Goal: Task Accomplishment & Management: Complete application form

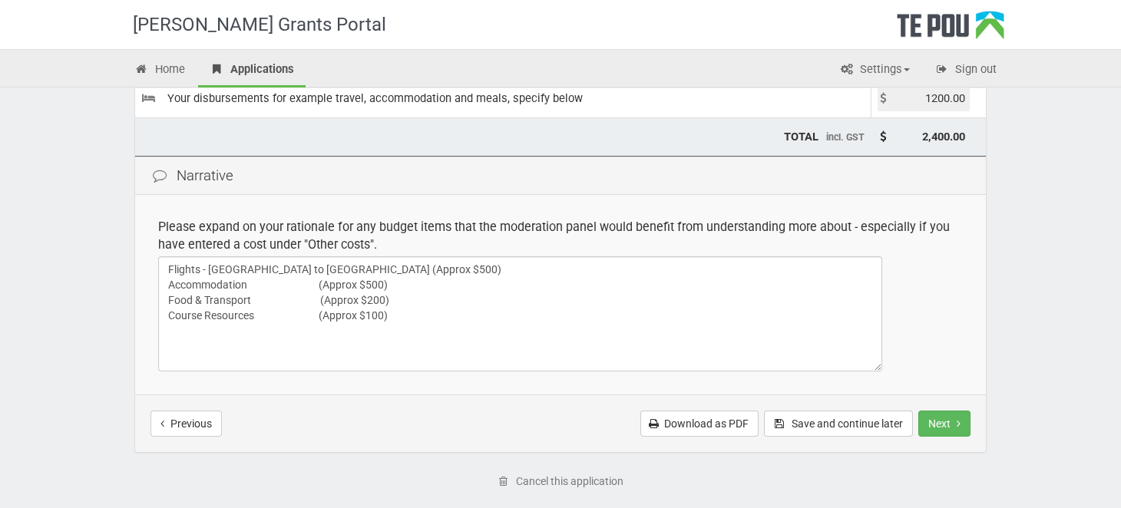
scroll to position [307, 0]
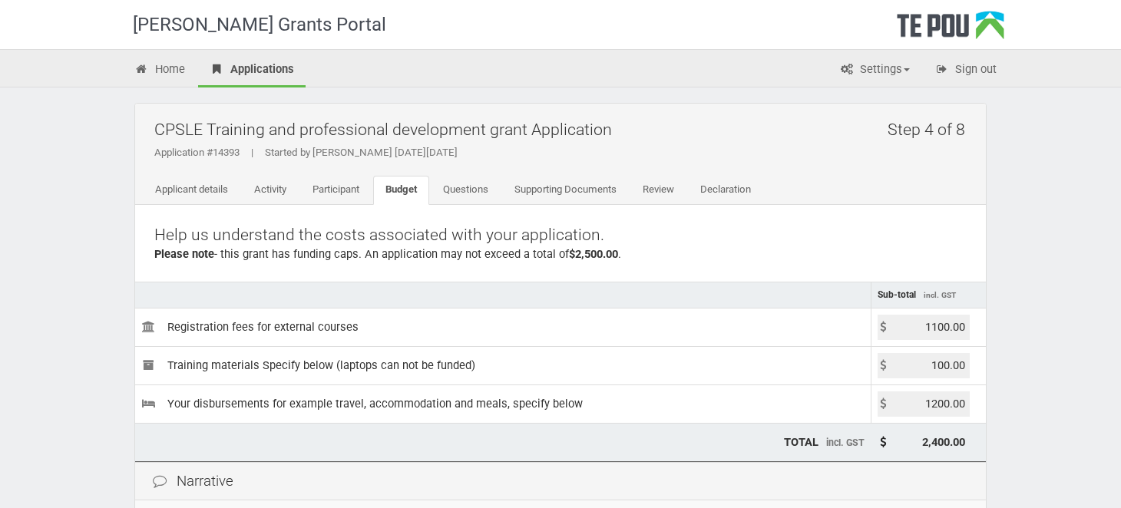
scroll to position [307, 0]
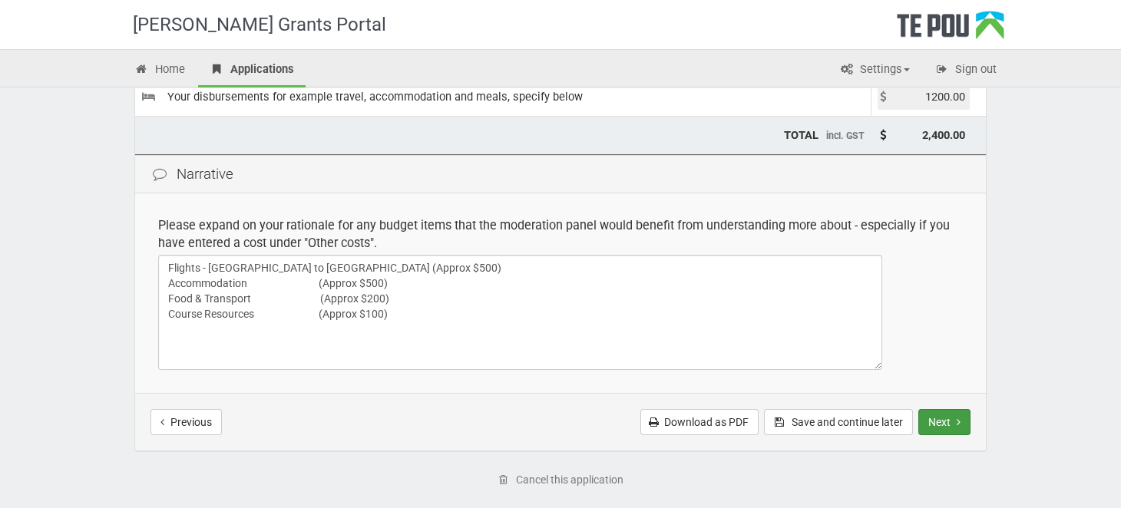
click at [938, 427] on button "Next" at bounding box center [945, 422] width 52 height 26
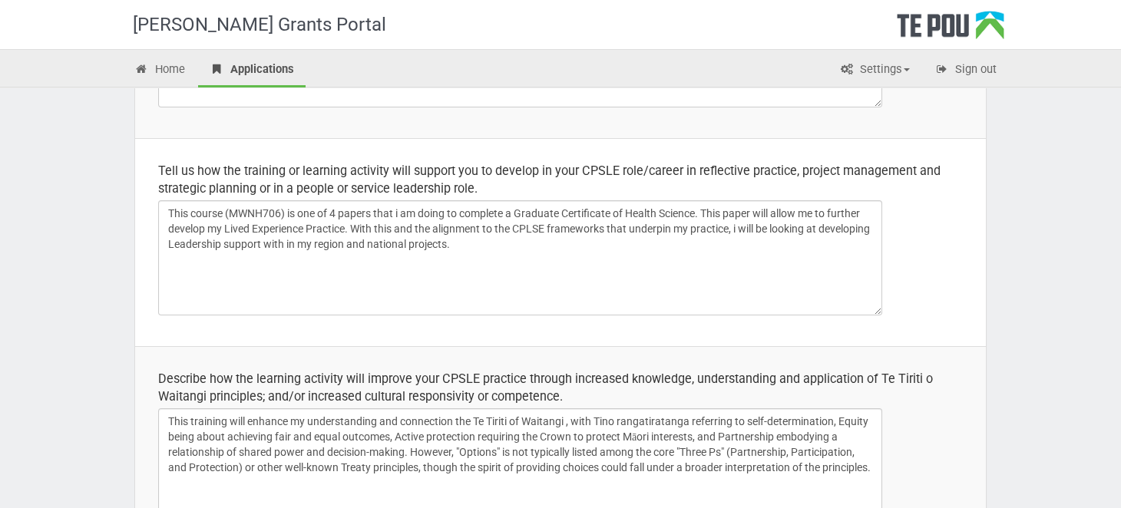
scroll to position [383, 0]
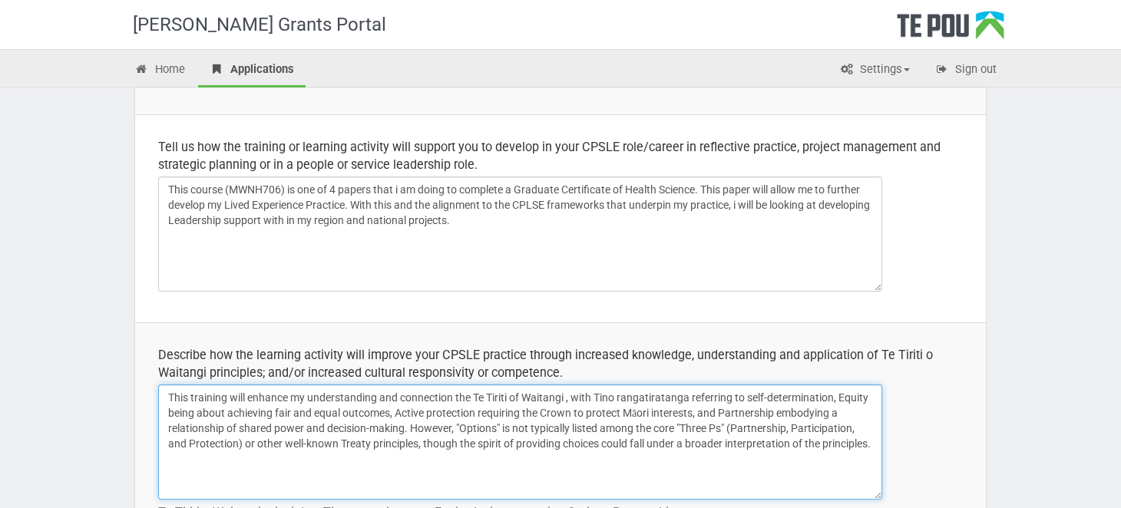
click at [455, 397] on textarea "This training will enhance my understanding and connection the Te Tiriti of Wai…" at bounding box center [520, 442] width 724 height 115
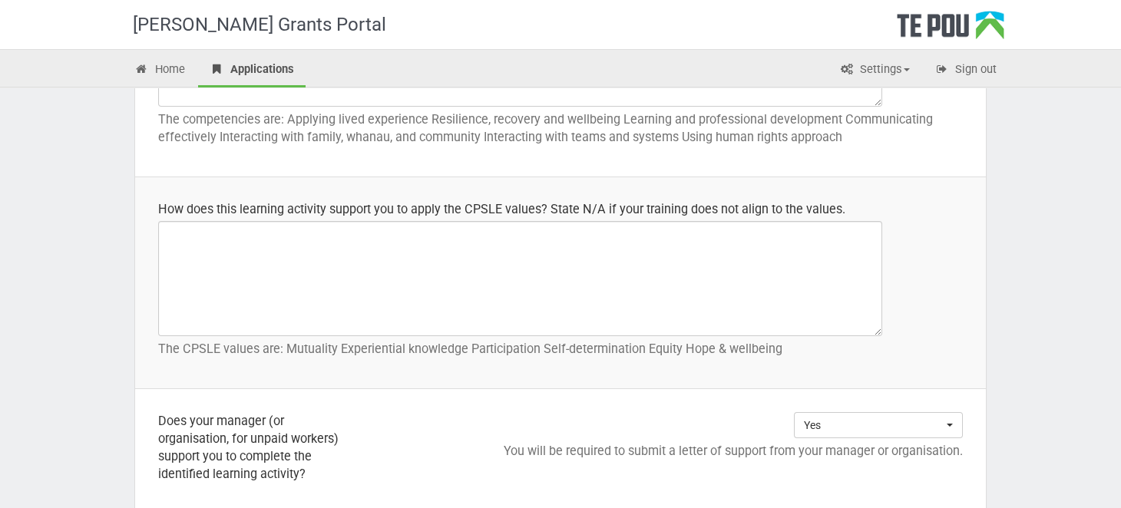
scroll to position [1075, 0]
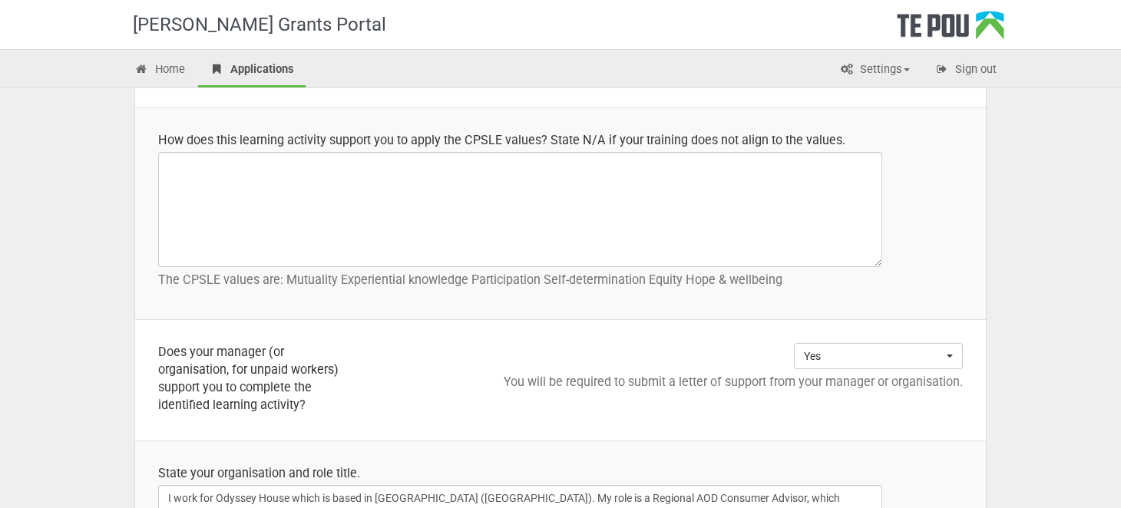
type textarea "This training will enhance my understanding and connection to the Te Tiriti of …"
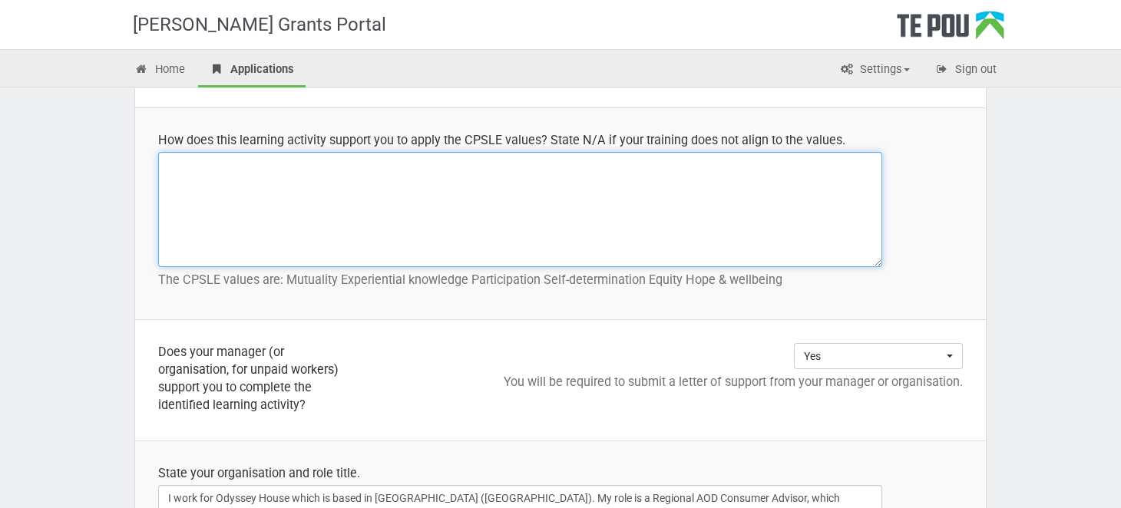
click at [218, 155] on textarea at bounding box center [520, 209] width 724 height 115
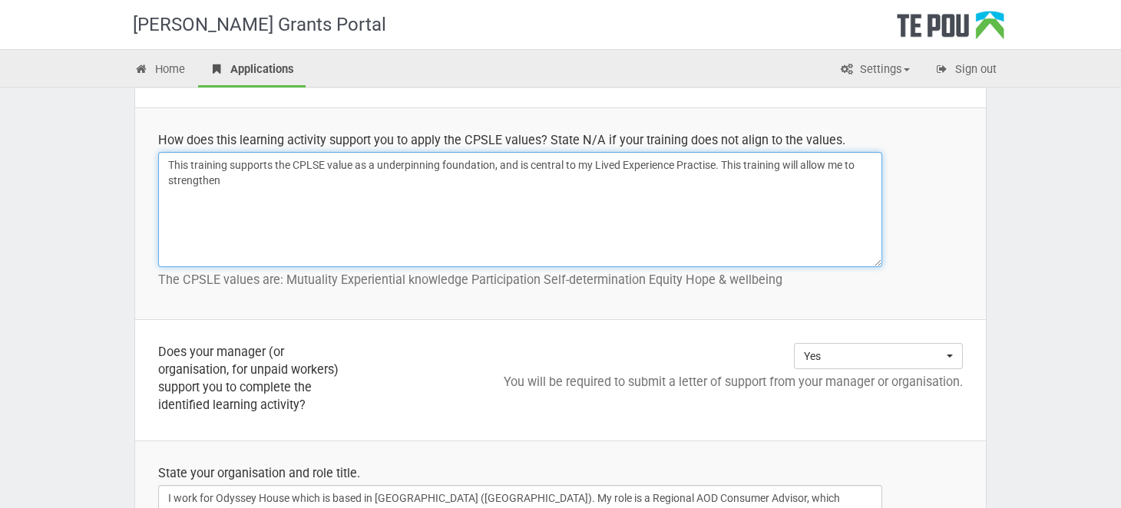
click at [239, 179] on textarea "This training supports the CPLSE value as a underpinning foundation, and is cen…" at bounding box center [520, 209] width 724 height 115
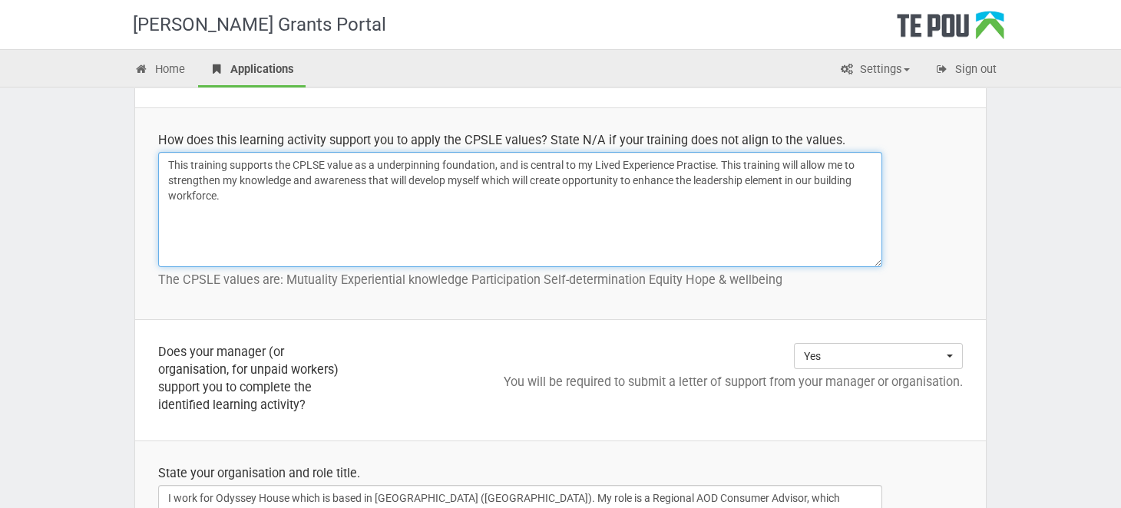
click at [785, 178] on textarea "This training supports the CPLSE value as a underpinning foundation, and is cen…" at bounding box center [520, 209] width 724 height 115
click at [272, 193] on textarea "This training supports the CPLSE value as a underpinning foundation, and is cen…" at bounding box center [520, 209] width 724 height 115
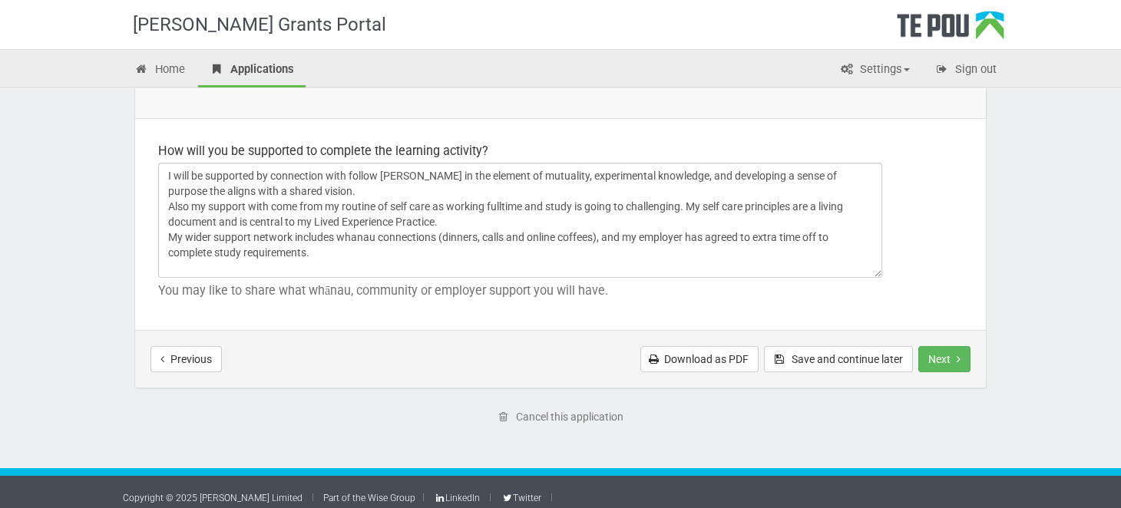
scroll to position [2346, 0]
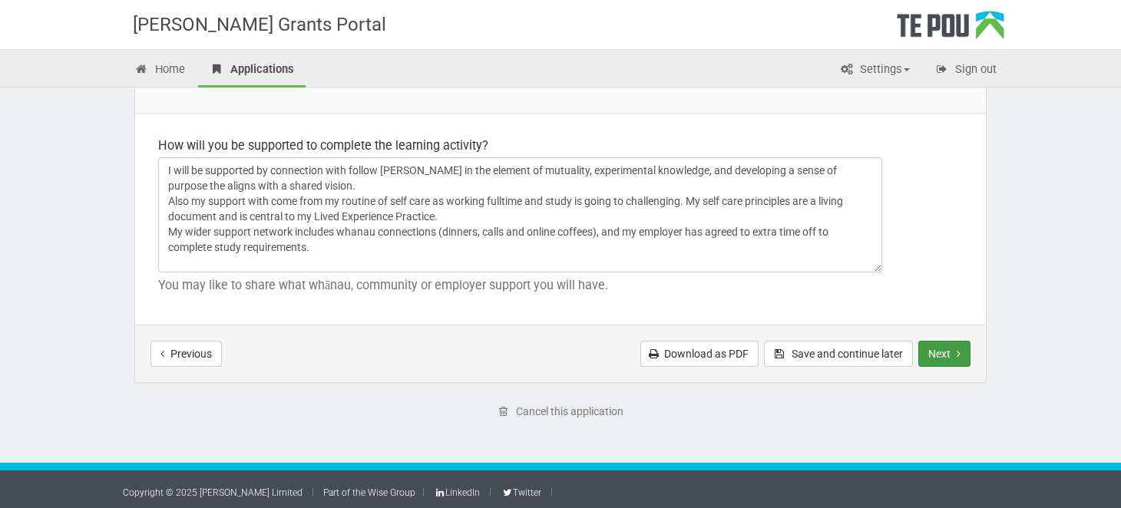
type textarea "This training supports the CPLSE value as a underpinning foundation, and is cen…"
click at [936, 343] on button "Next" at bounding box center [945, 354] width 52 height 26
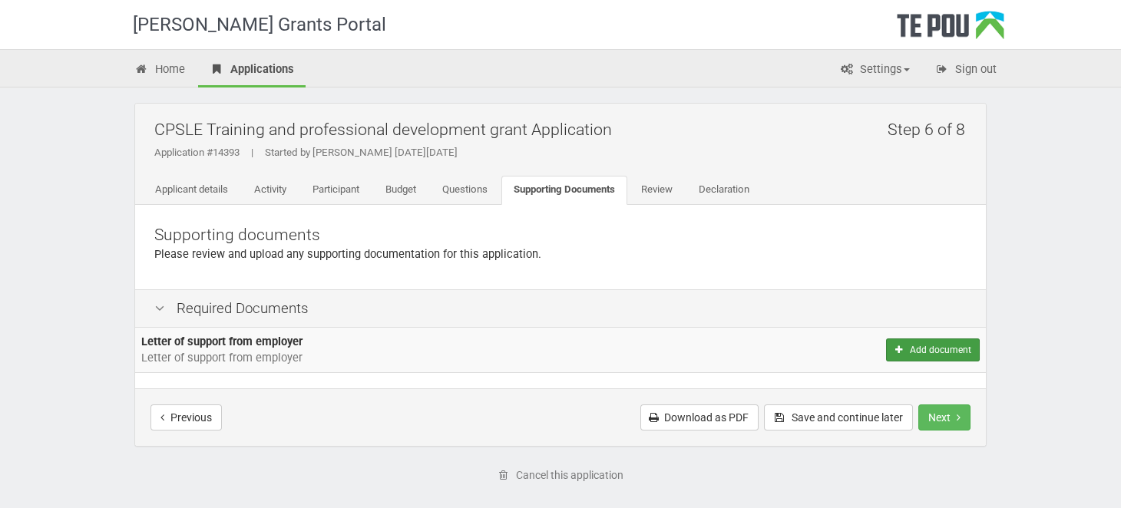
click at [925, 354] on button "Add document" at bounding box center [933, 350] width 94 height 23
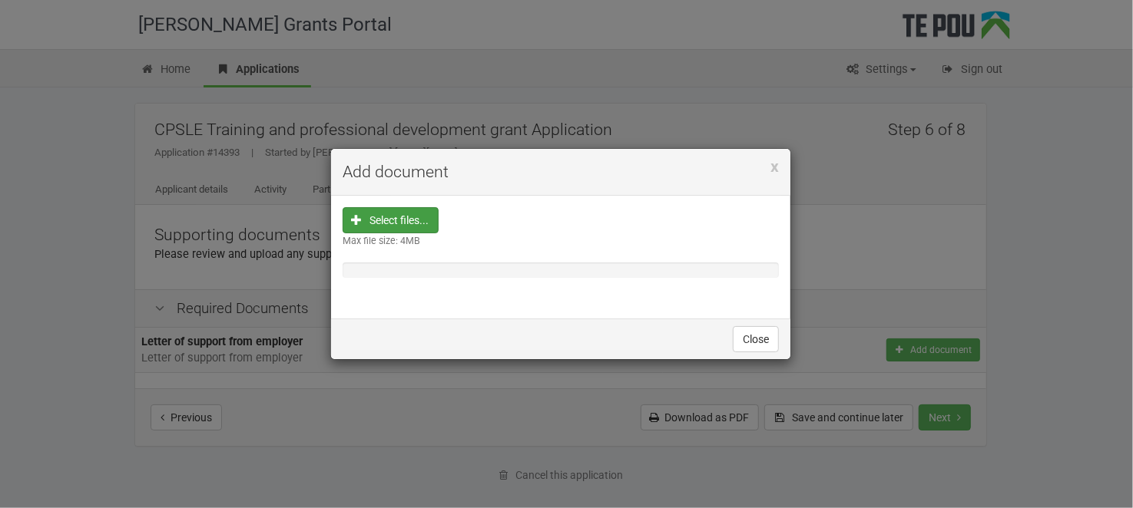
click at [391, 217] on input "file" at bounding box center [395, 318] width 85 height 220
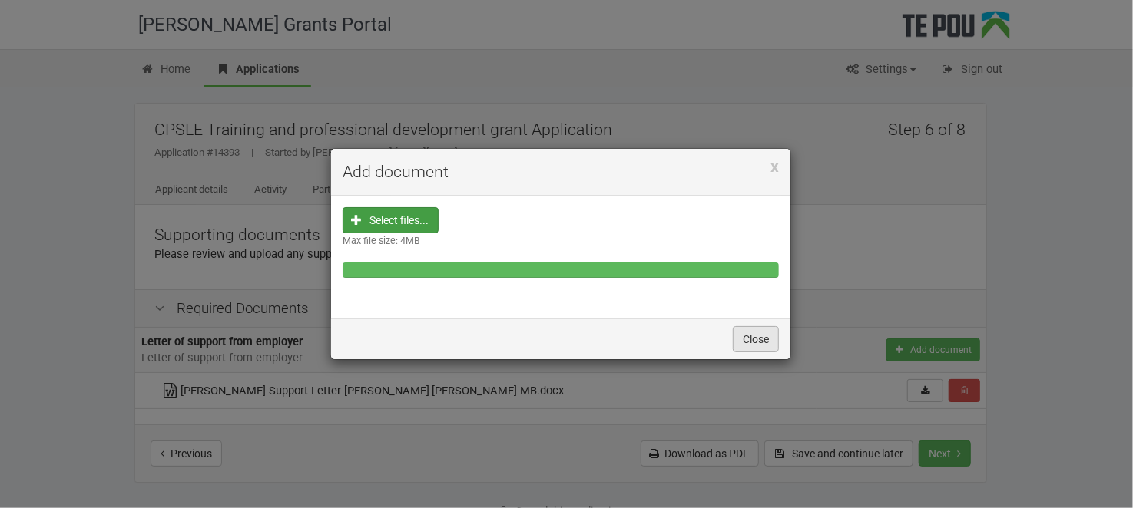
click at [747, 344] on button "Close" at bounding box center [756, 339] width 46 height 26
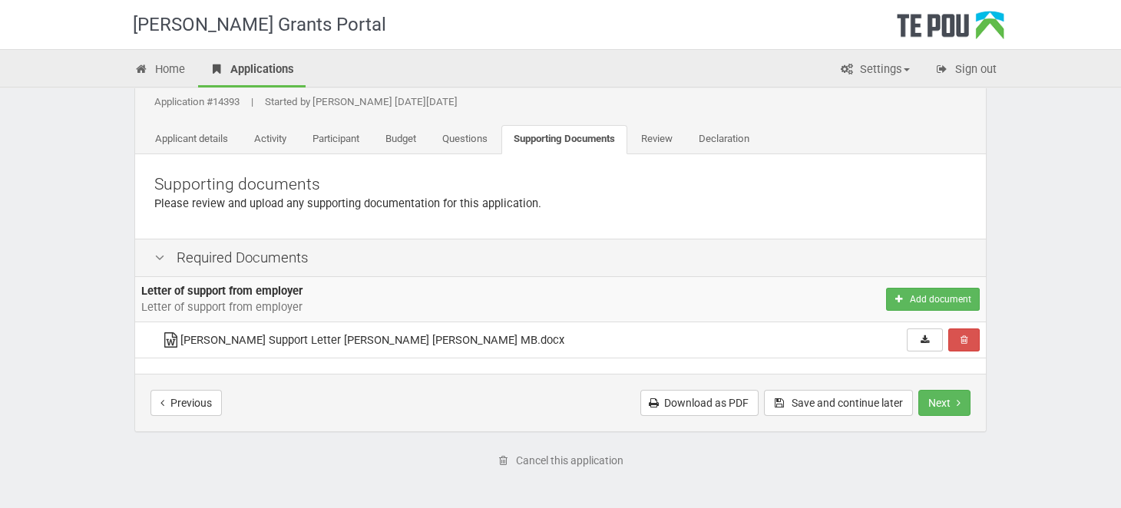
scroll to position [76, 0]
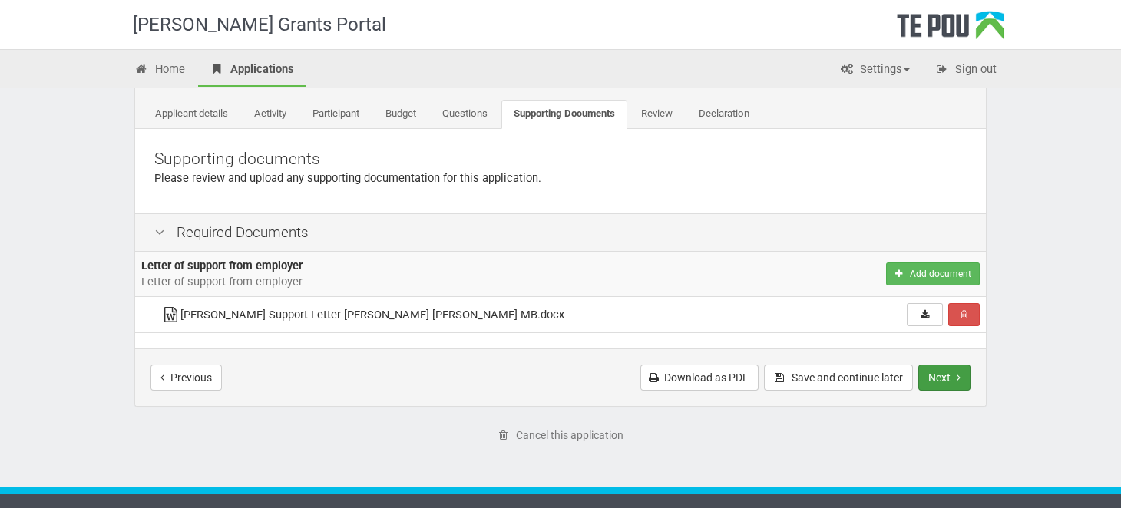
click at [925, 380] on button "Next" at bounding box center [945, 378] width 52 height 26
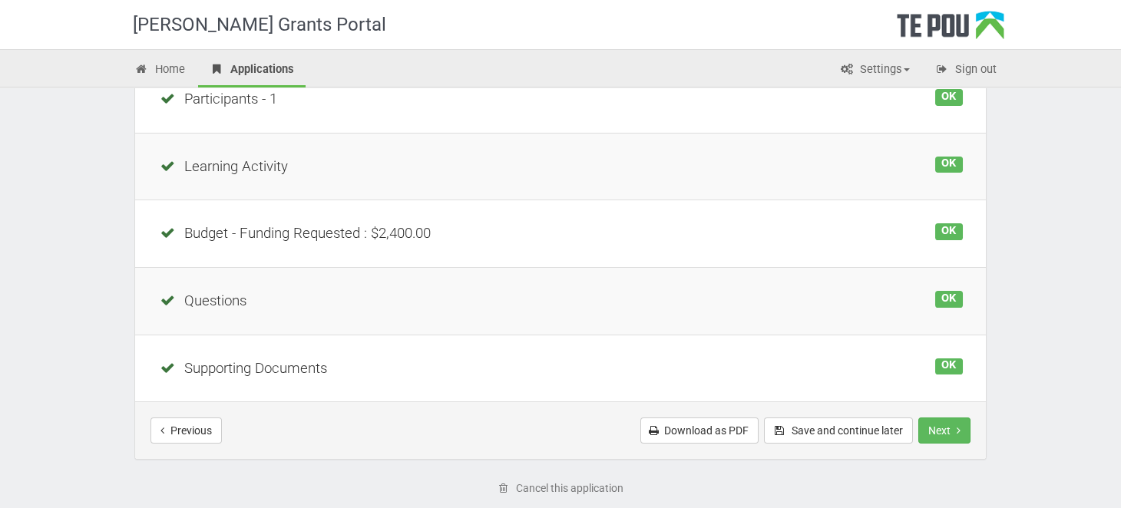
scroll to position [386, 0]
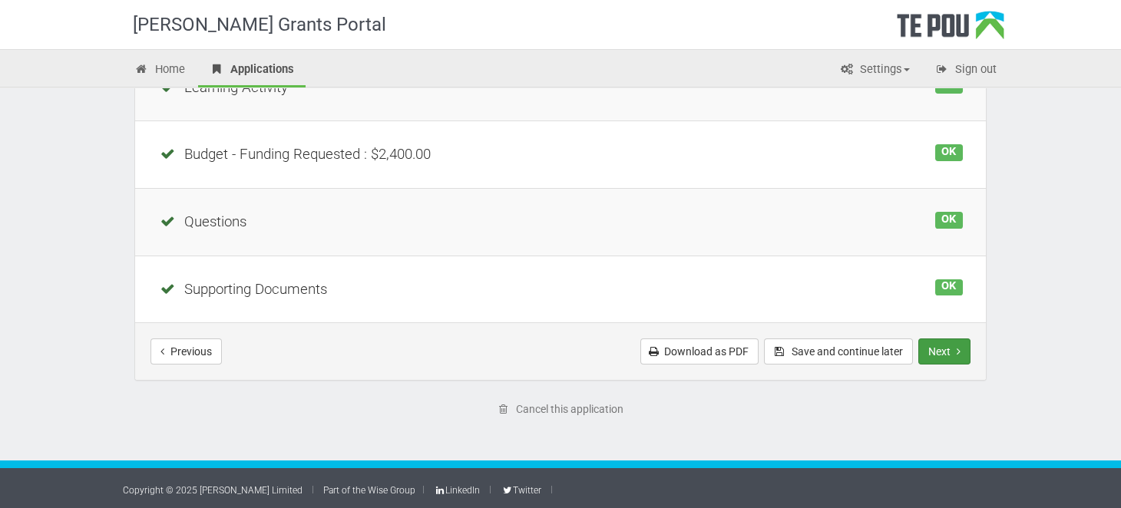
click at [926, 351] on button "Next" at bounding box center [945, 352] width 52 height 26
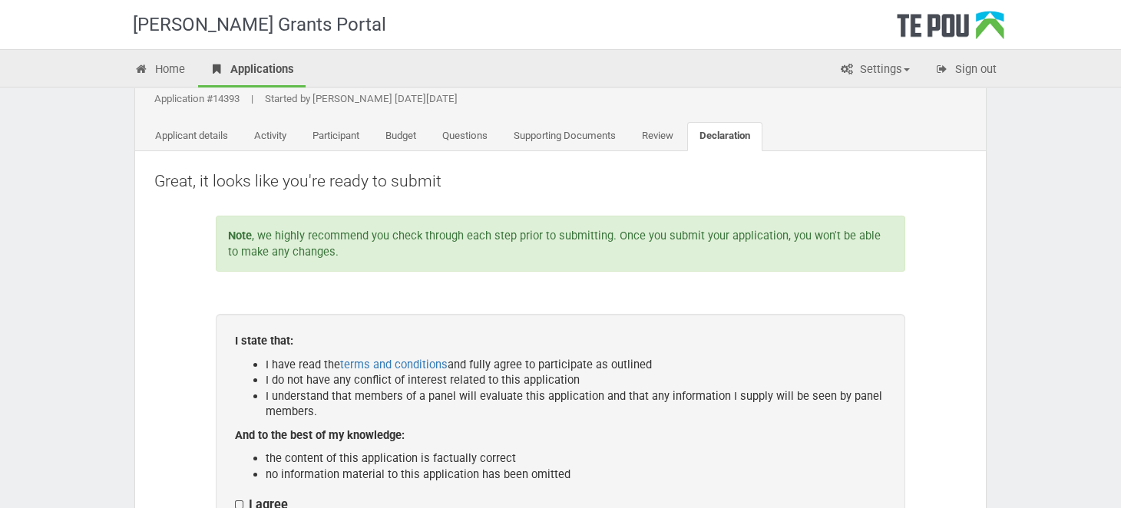
scroll to position [153, 0]
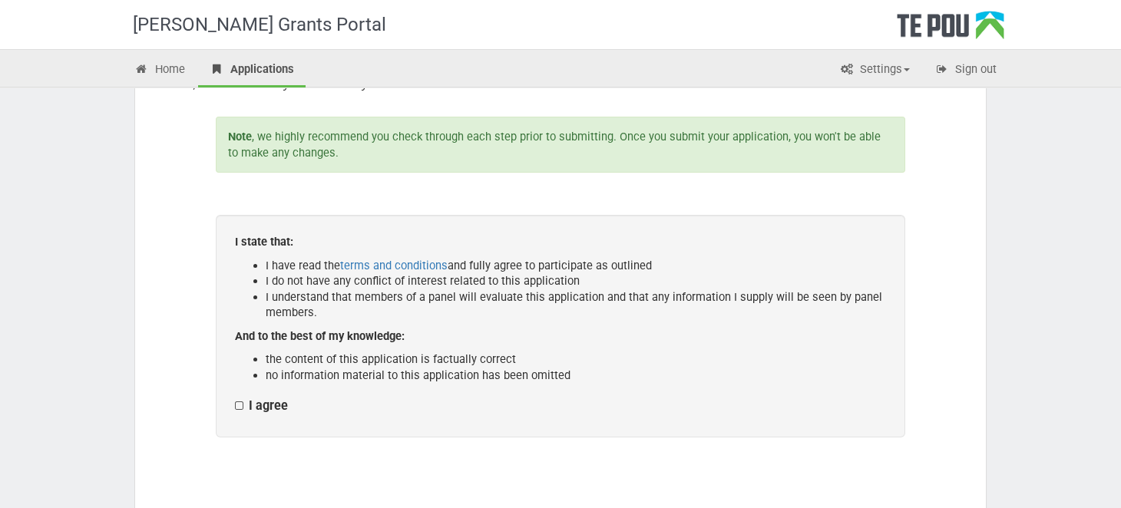
click at [241, 402] on label "I agree" at bounding box center [261, 407] width 53 height 16
click at [235, 399] on input "I agree" at bounding box center [234, 398] width 1 height 1
checkbox input "true"
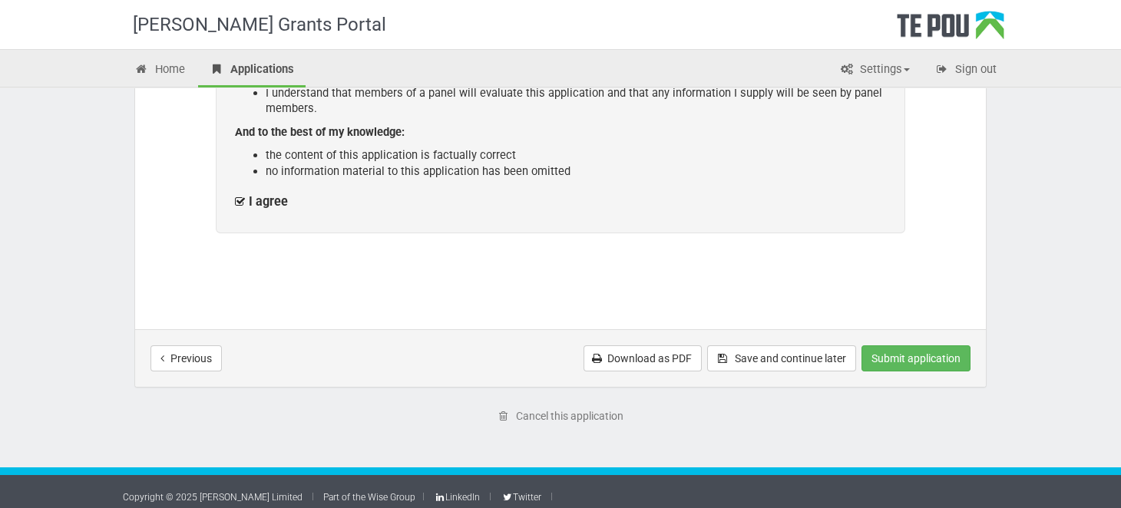
scroll to position [364, 0]
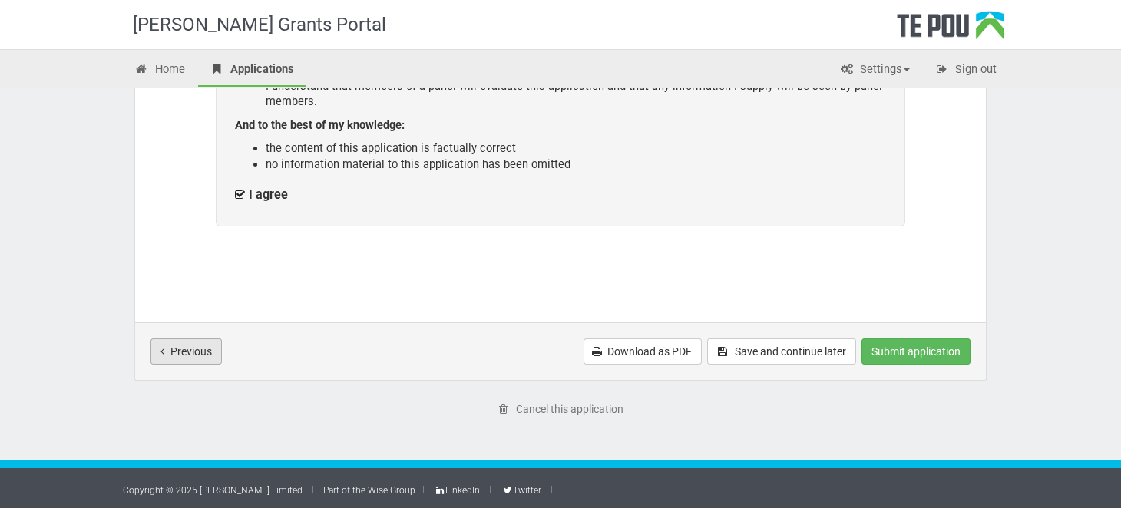
click at [197, 346] on button "Previous" at bounding box center [186, 352] width 71 height 26
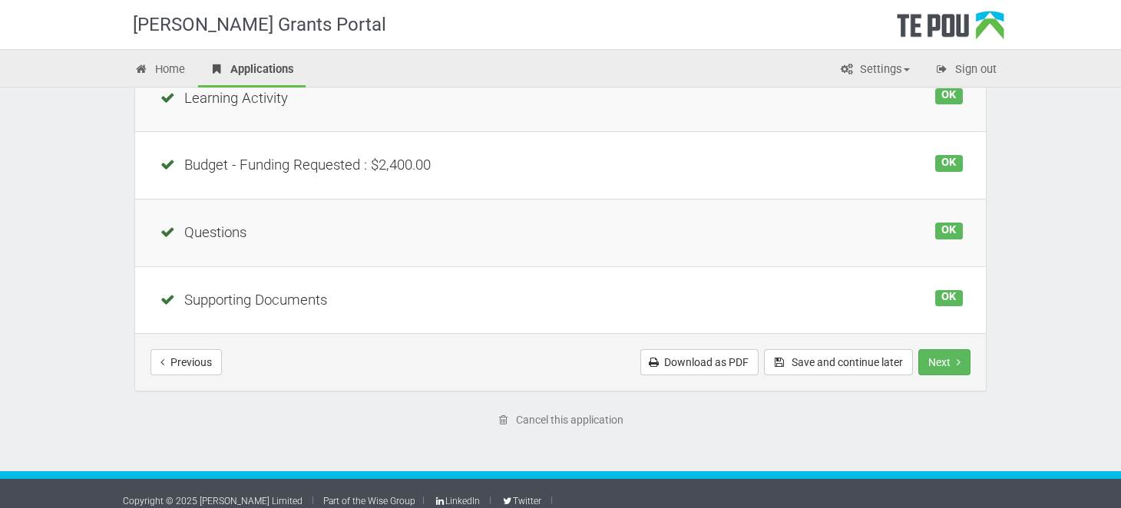
scroll to position [383, 0]
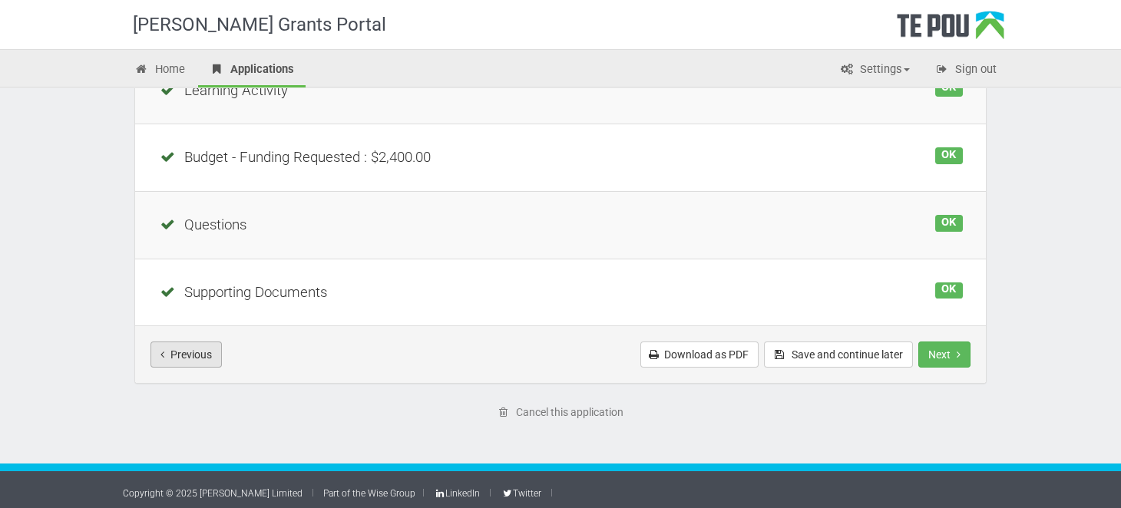
click at [199, 349] on button "Previous" at bounding box center [186, 355] width 71 height 26
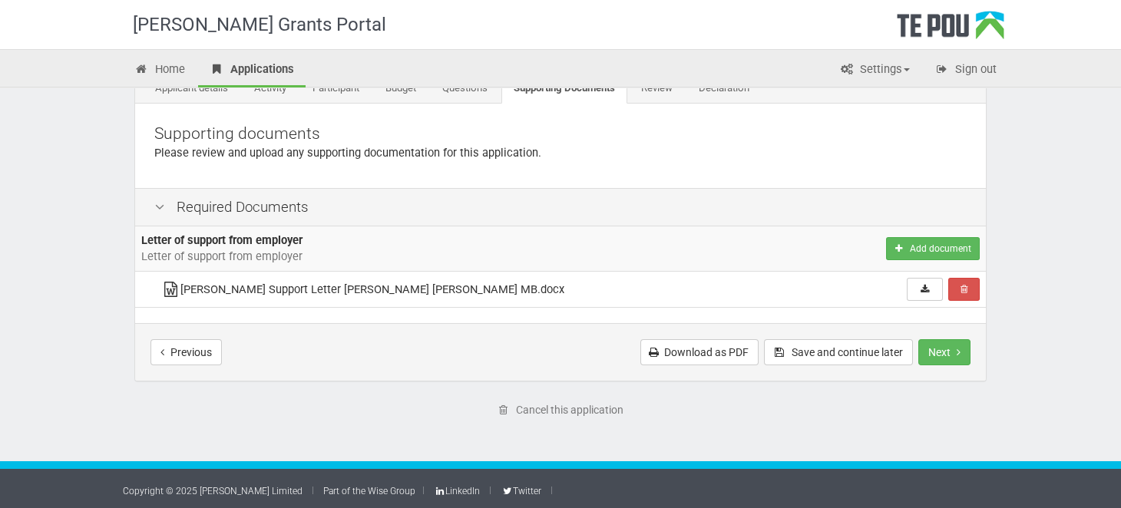
scroll to position [102, 0]
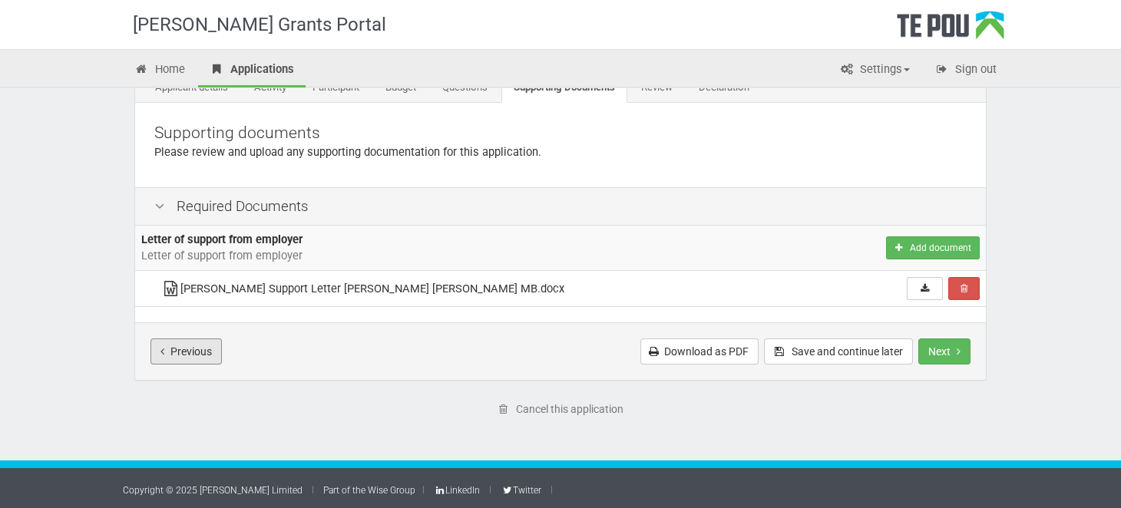
click at [199, 349] on button "Previous" at bounding box center [186, 352] width 71 height 26
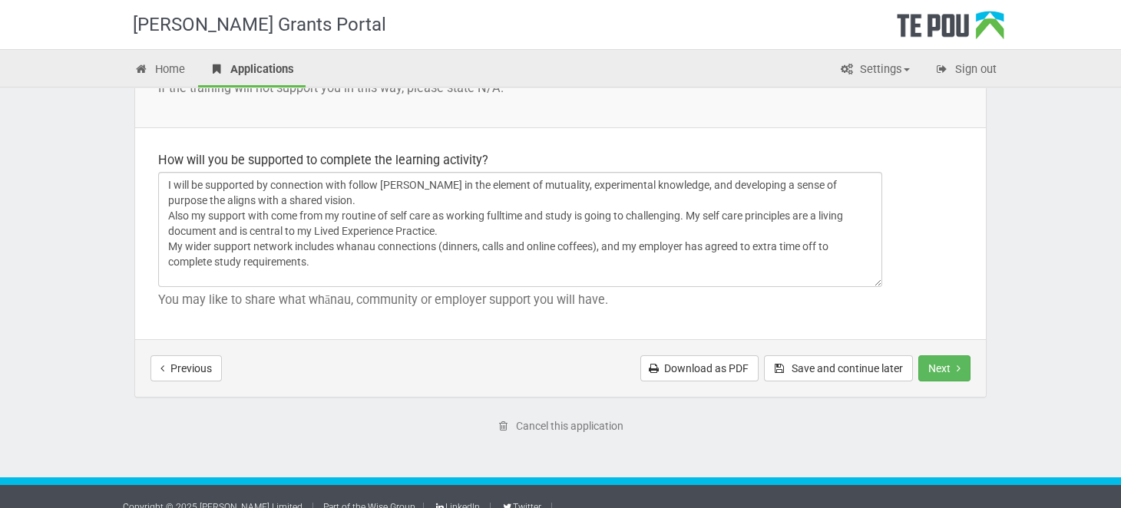
scroll to position [2346, 0]
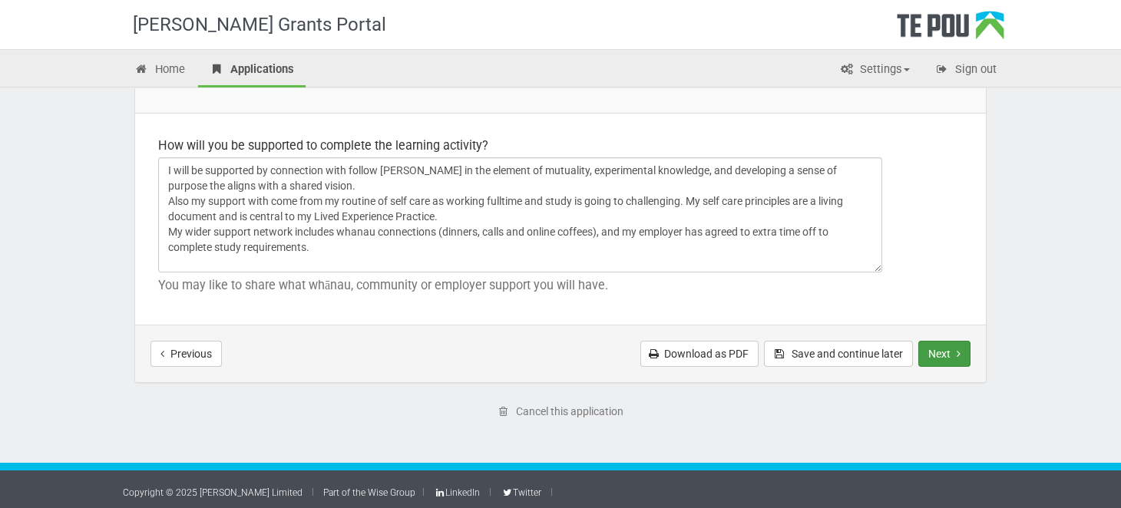
click at [924, 356] on button "Next" at bounding box center [945, 354] width 52 height 26
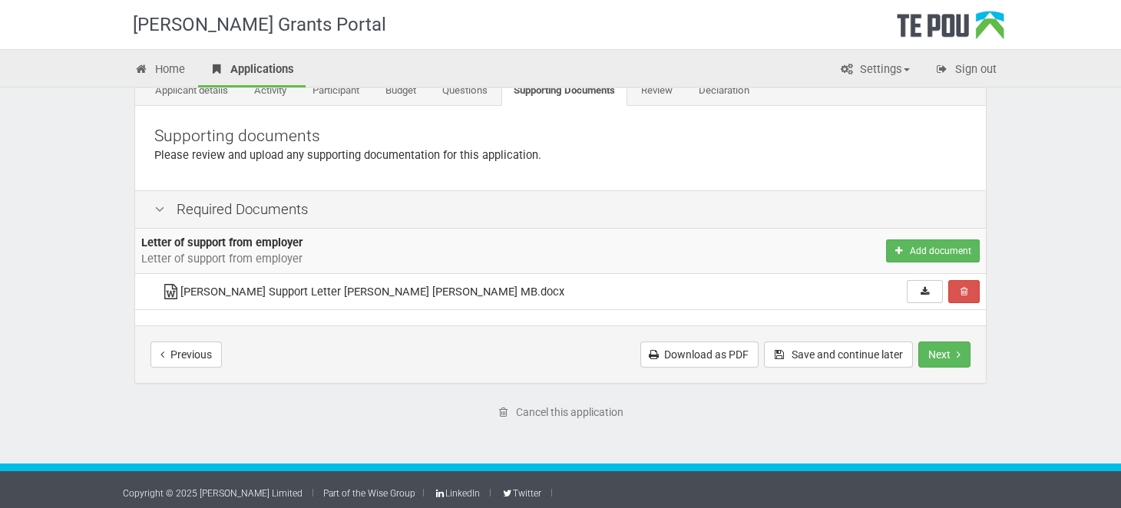
scroll to position [102, 0]
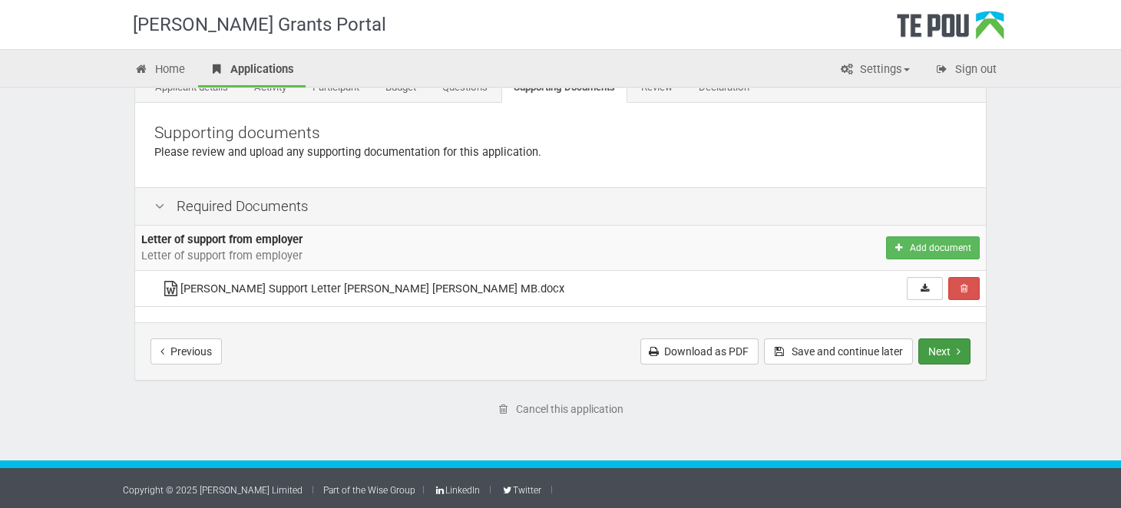
click at [937, 354] on button "Next" at bounding box center [945, 352] width 52 height 26
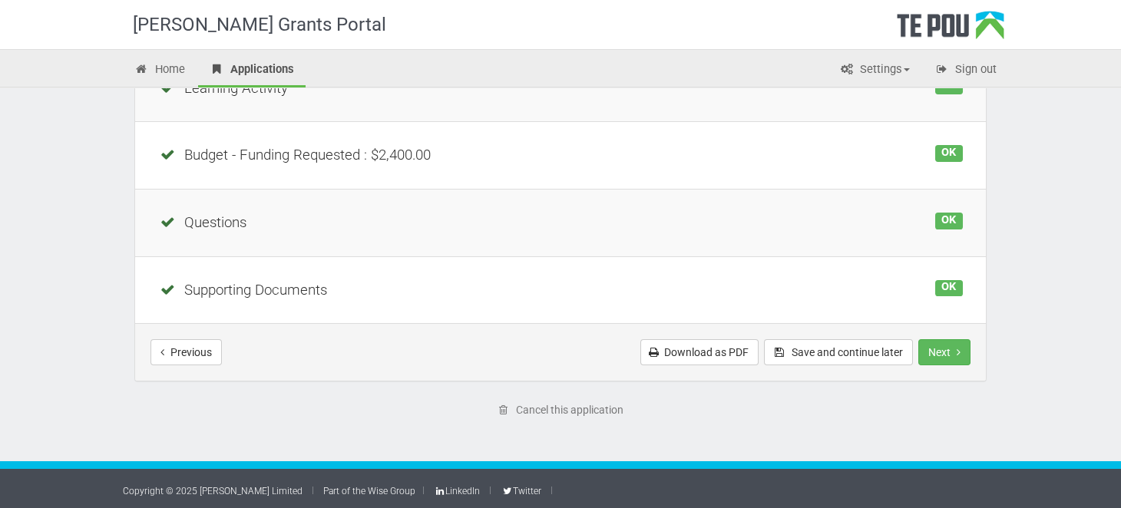
scroll to position [386, 0]
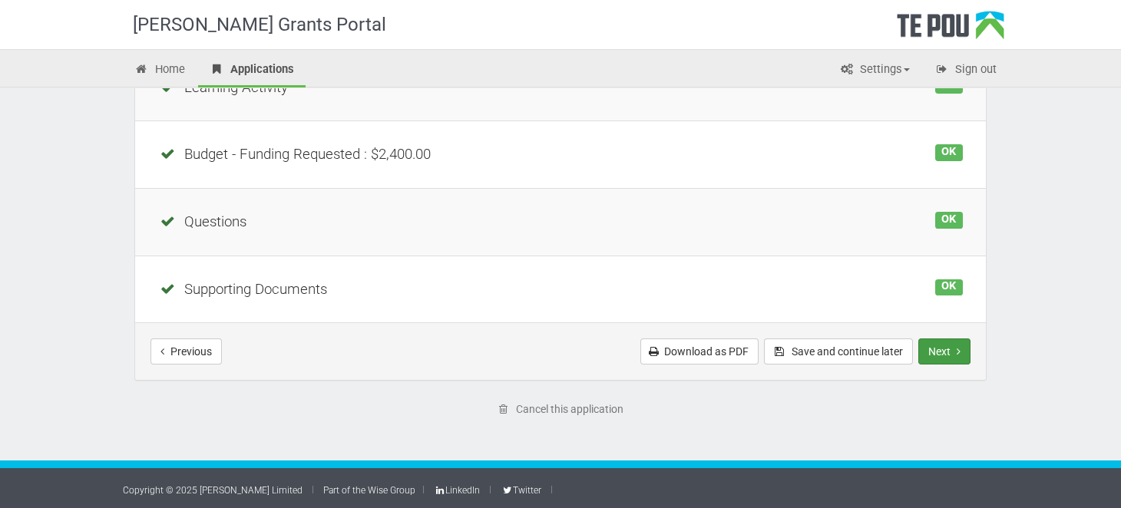
click at [943, 352] on button "Next" at bounding box center [945, 352] width 52 height 26
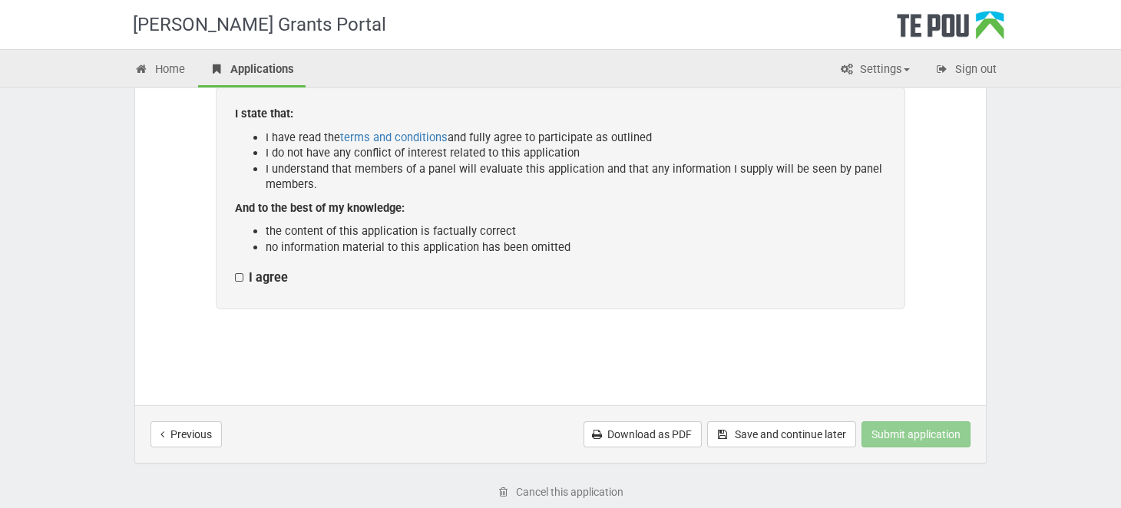
scroll to position [307, 0]
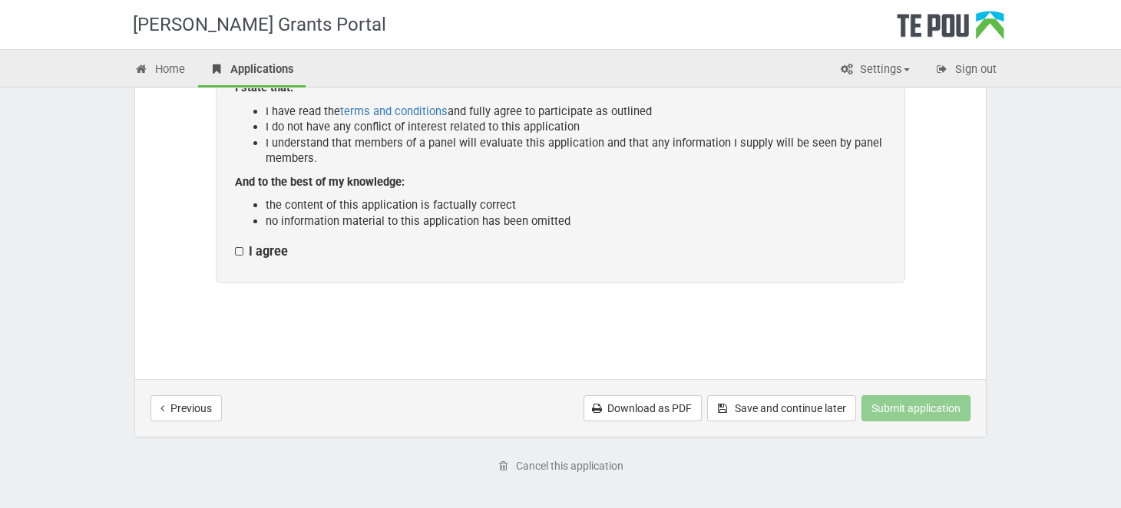
click at [240, 250] on label "I agree" at bounding box center [261, 252] width 53 height 16
click at [235, 244] on input "I agree" at bounding box center [234, 243] width 1 height 1
checkbox input "true"
click at [891, 409] on button "Submit application" at bounding box center [916, 409] width 109 height 26
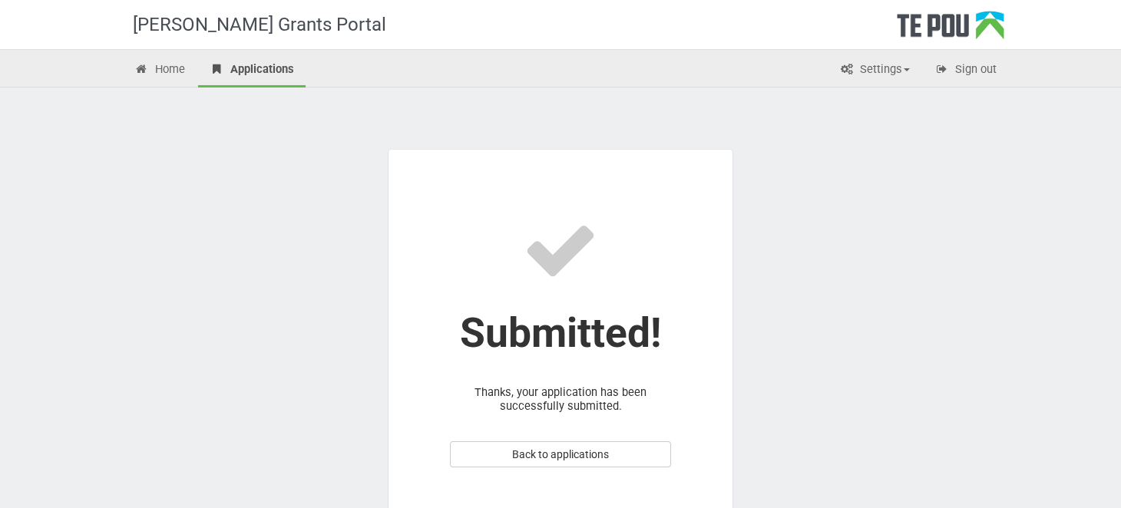
scroll to position [101, 0]
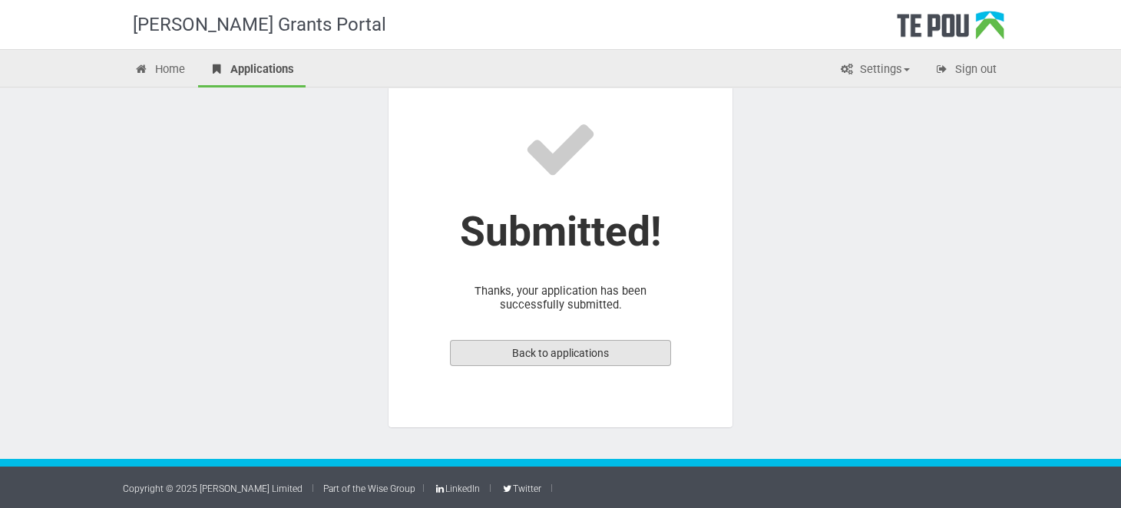
click at [628, 346] on link "Back to applications" at bounding box center [560, 353] width 221 height 26
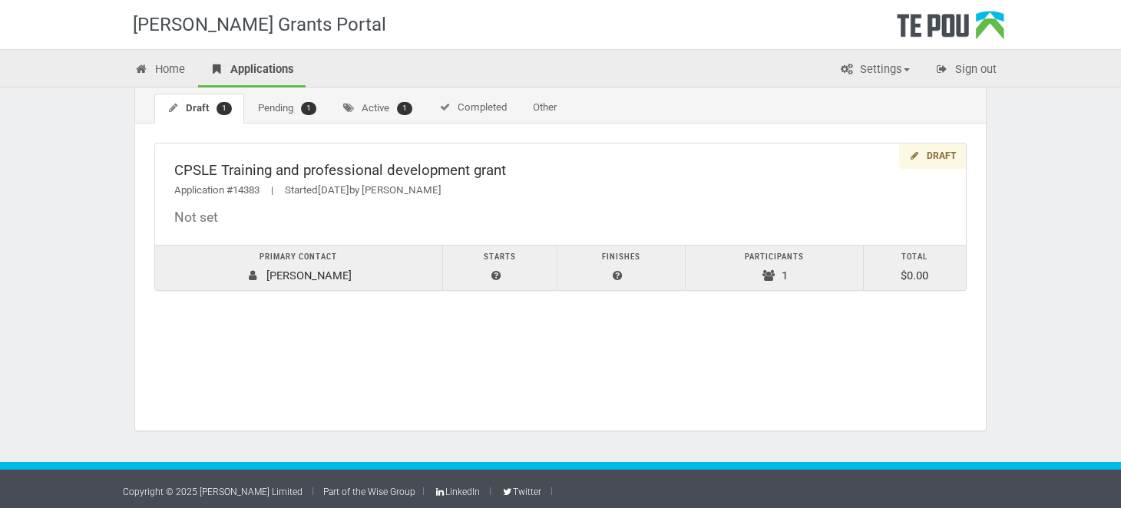
scroll to position [71, 0]
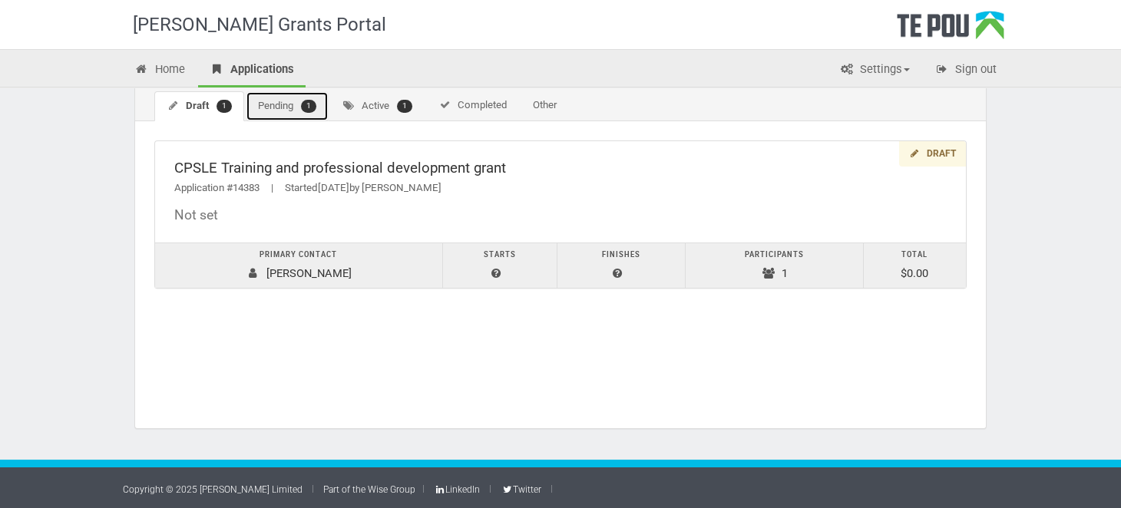
click at [277, 110] on link "Pending 1" at bounding box center [287, 106] width 83 height 30
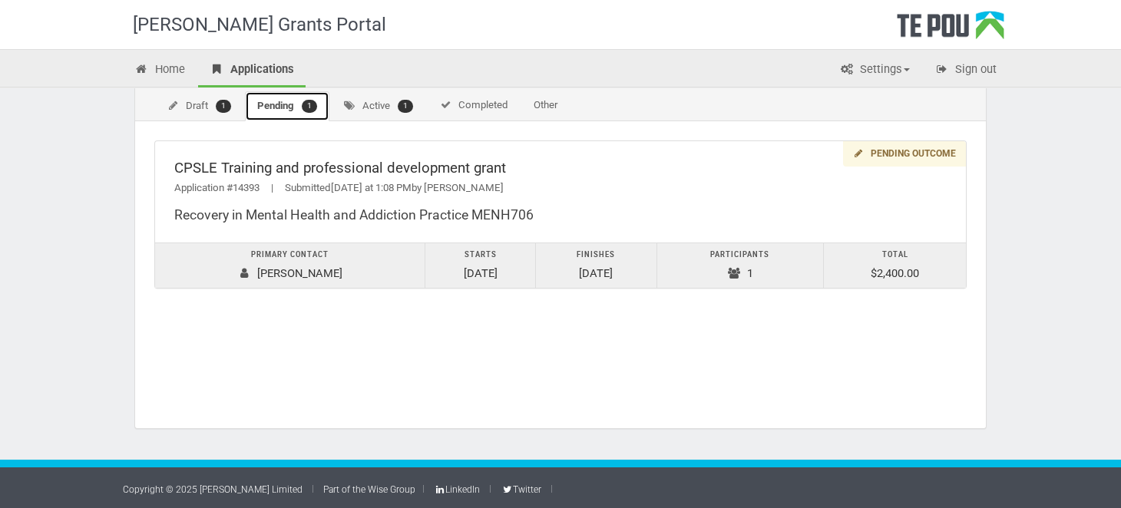
scroll to position [0, 0]
